Goal: Use online tool/utility: Utilize a website feature to perform a specific function

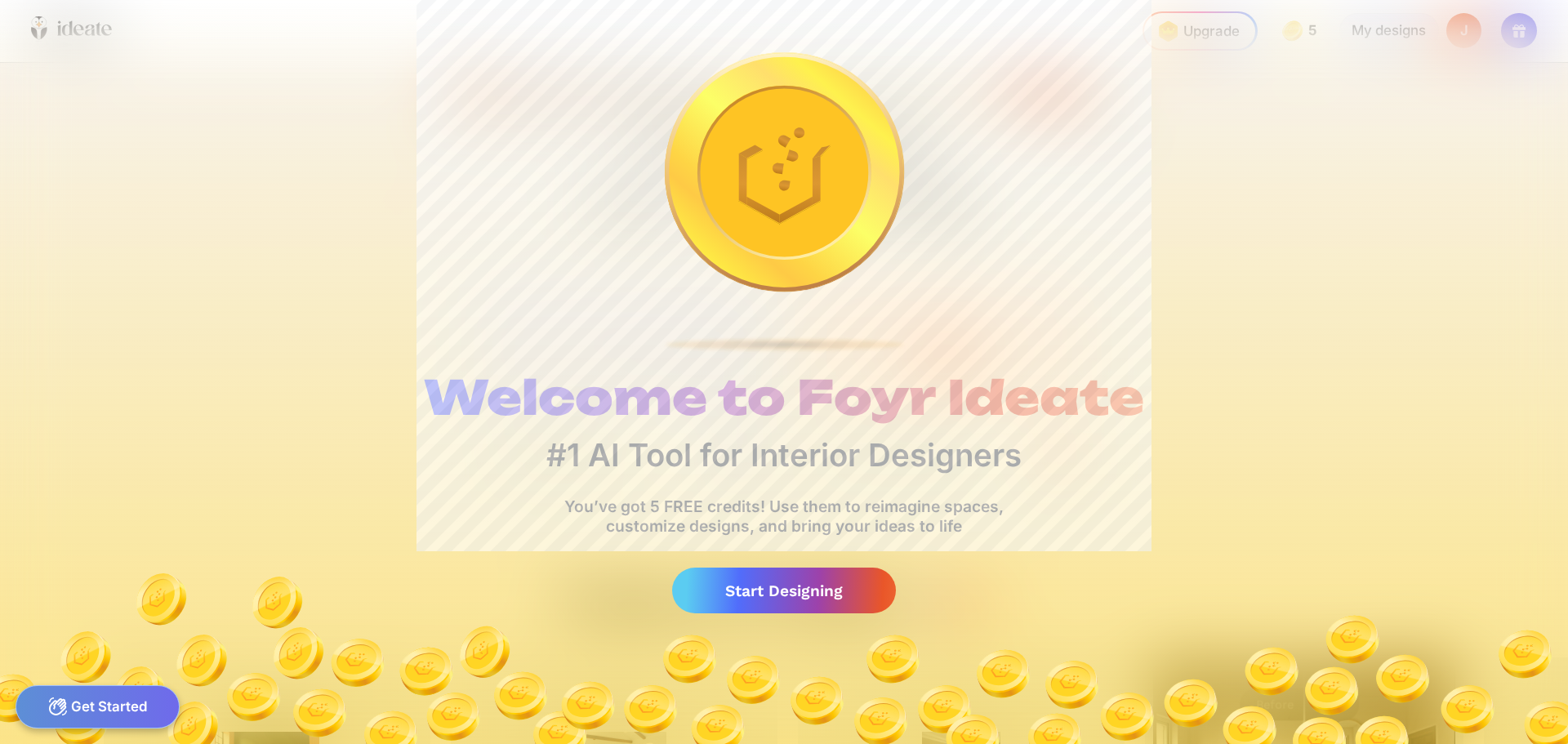
scroll to position [0, 10]
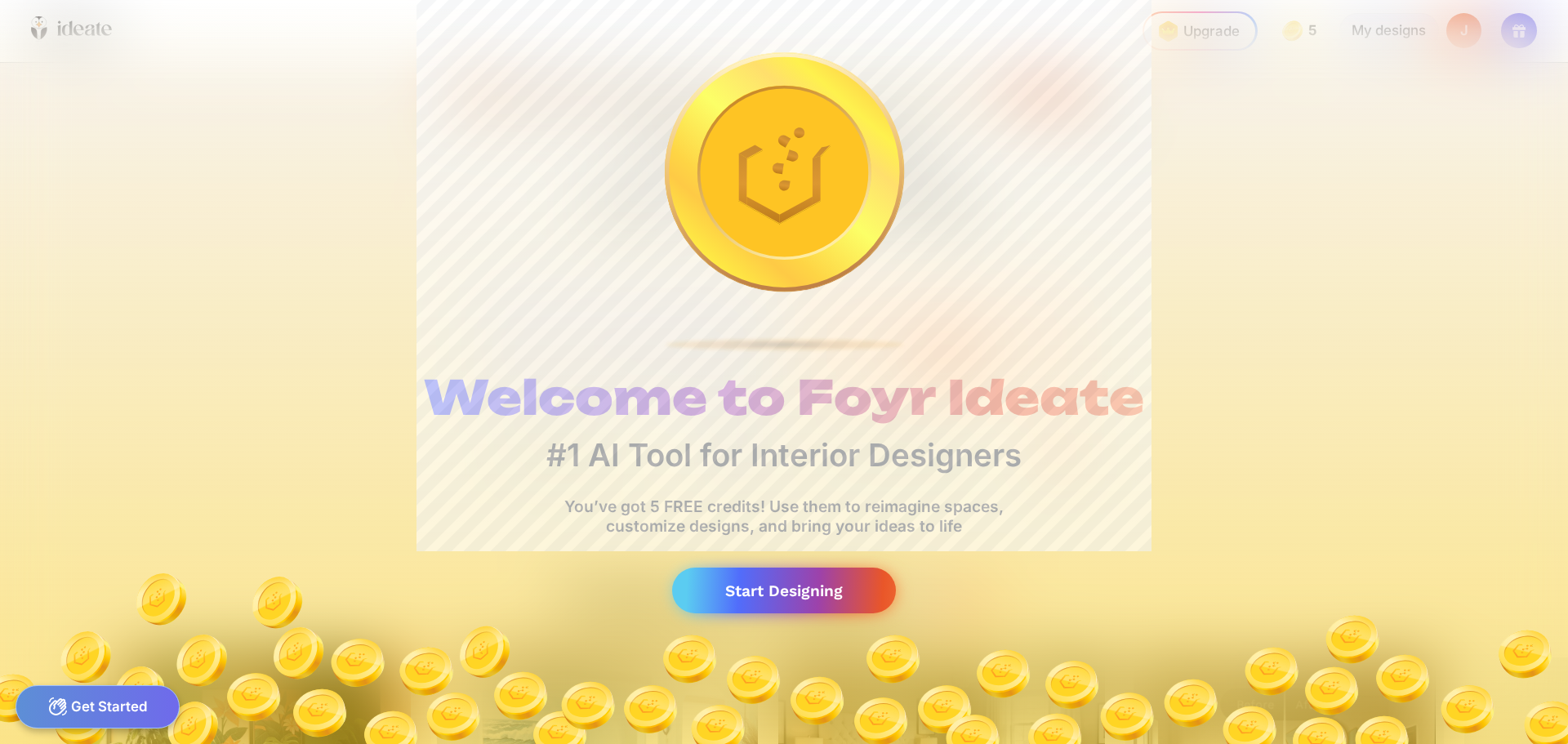
click at [809, 588] on div "Start Designing" at bounding box center [783, 591] width 224 height 46
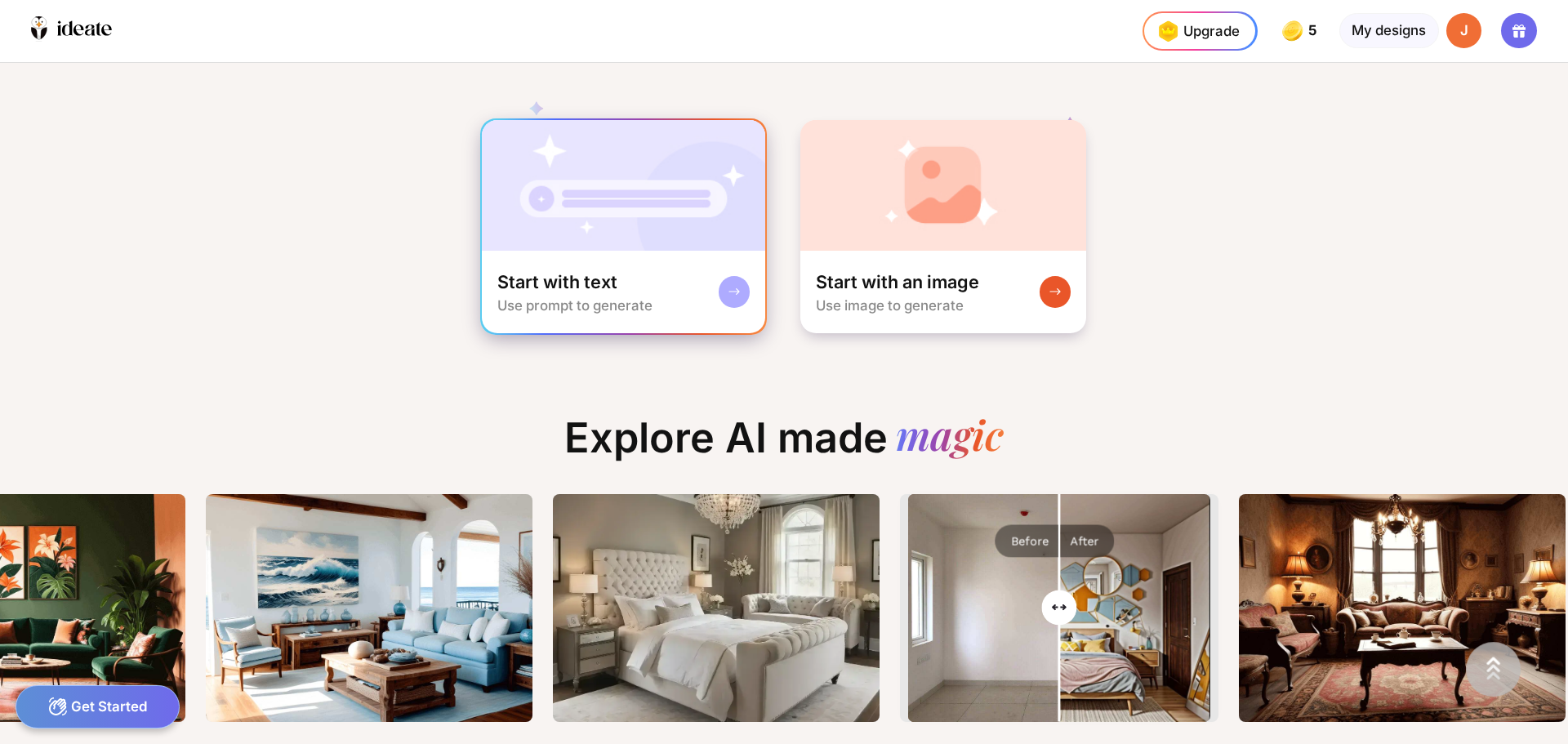
click at [725, 286] on div at bounding box center [734, 292] width 31 height 31
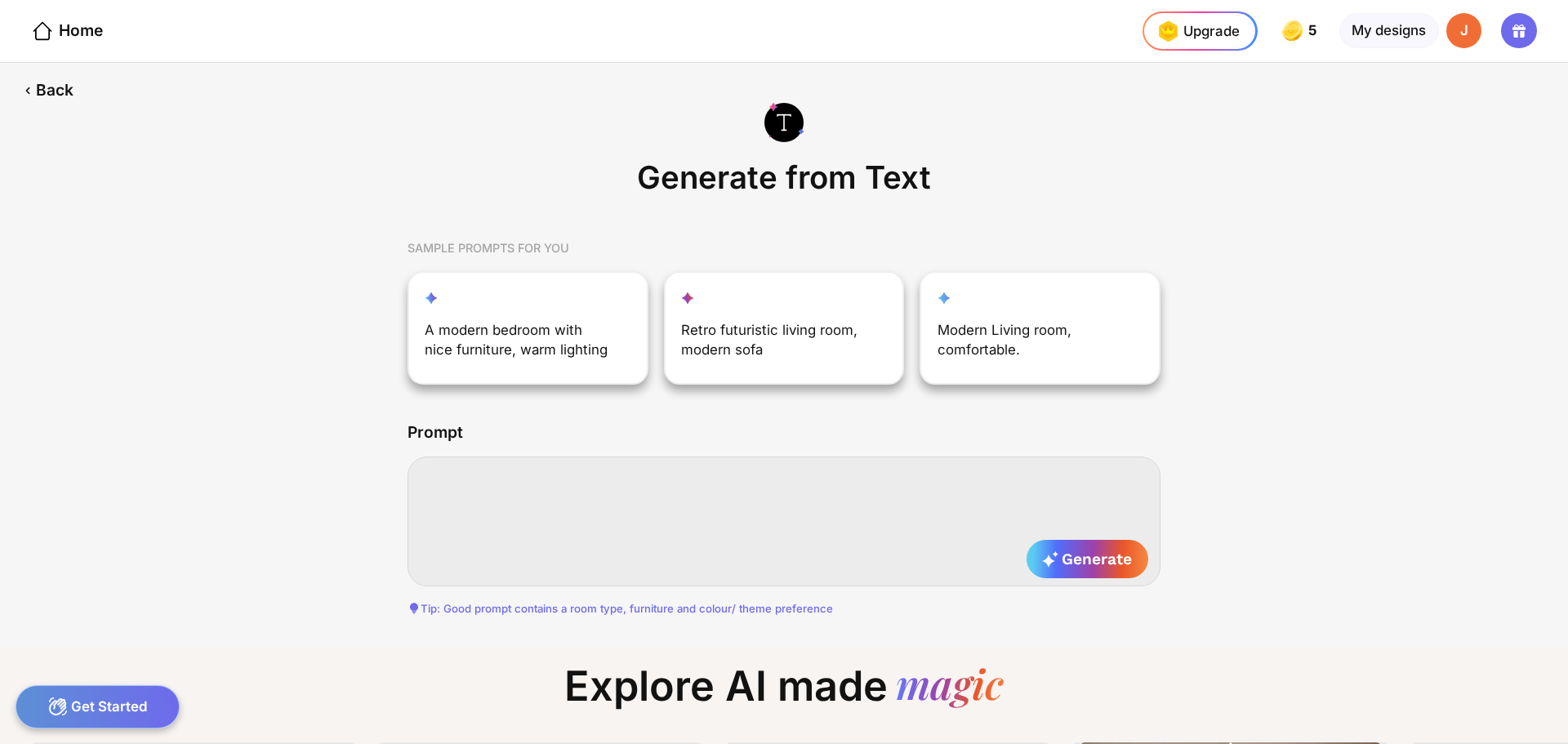
click at [582, 490] on textarea at bounding box center [784, 521] width 753 height 129
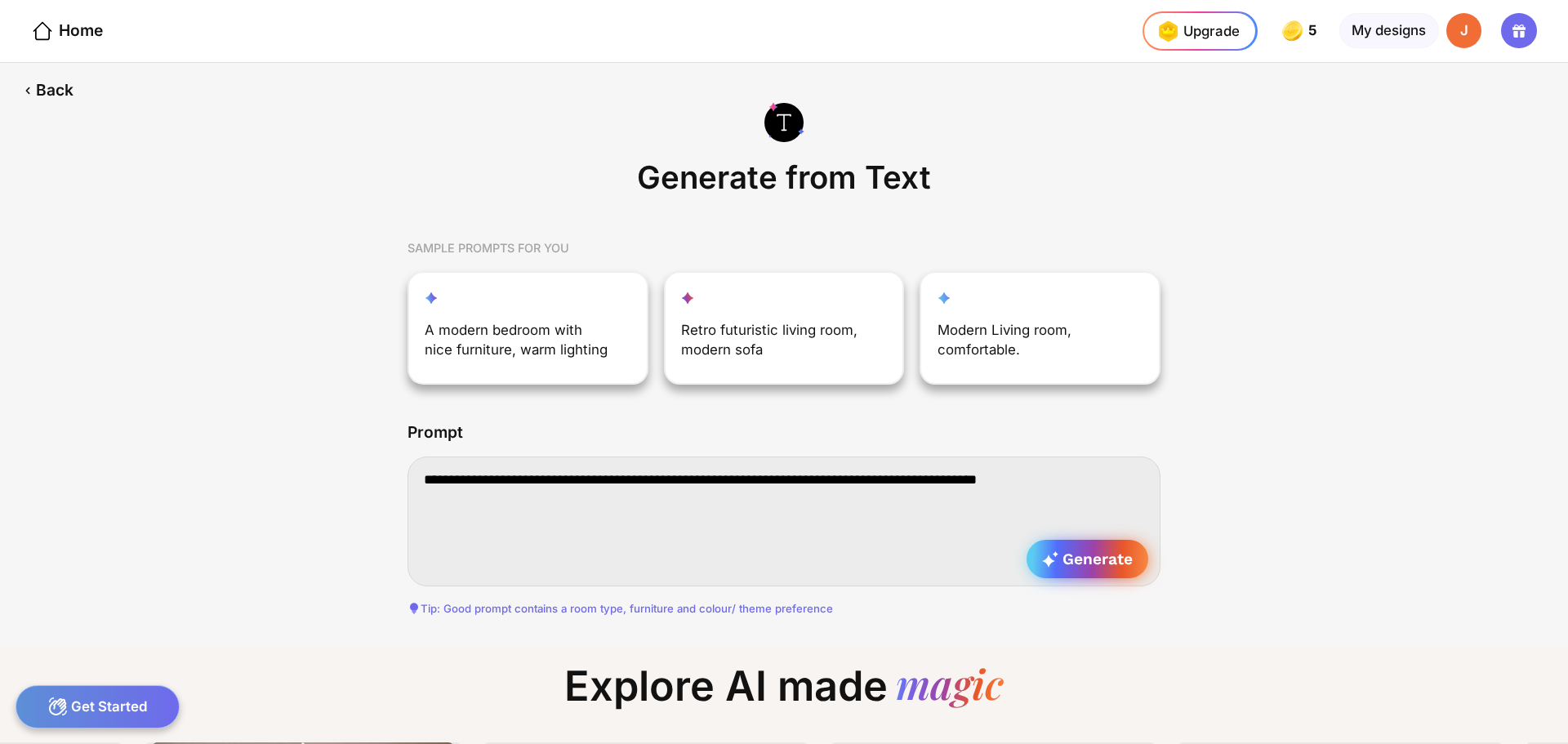
type textarea "**********"
click at [1070, 558] on span "Generate" at bounding box center [1087, 559] width 90 height 19
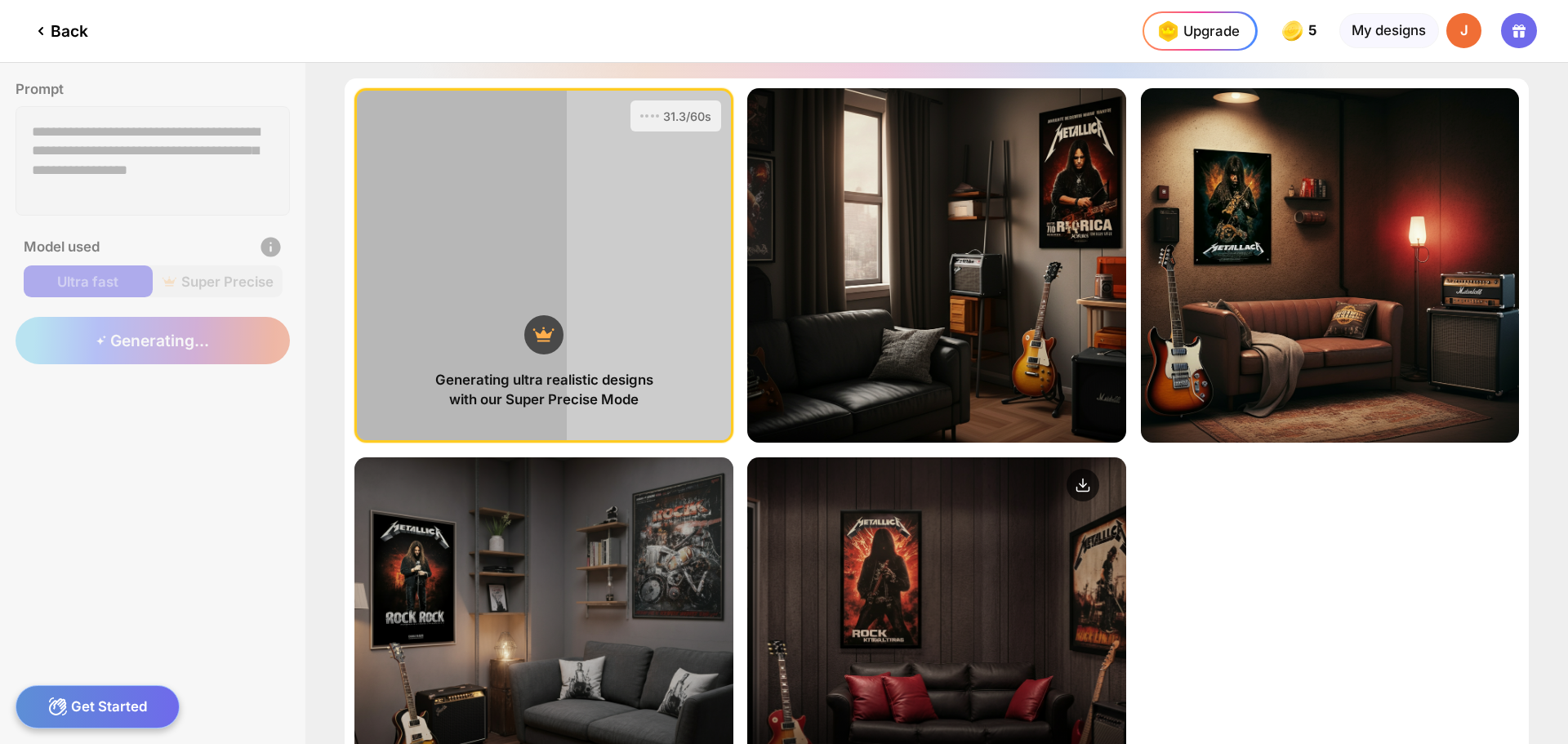
click at [942, 565] on div "Edit Design" at bounding box center [936, 634] width 378 height 354
